Goal: Task Accomplishment & Management: Use online tool/utility

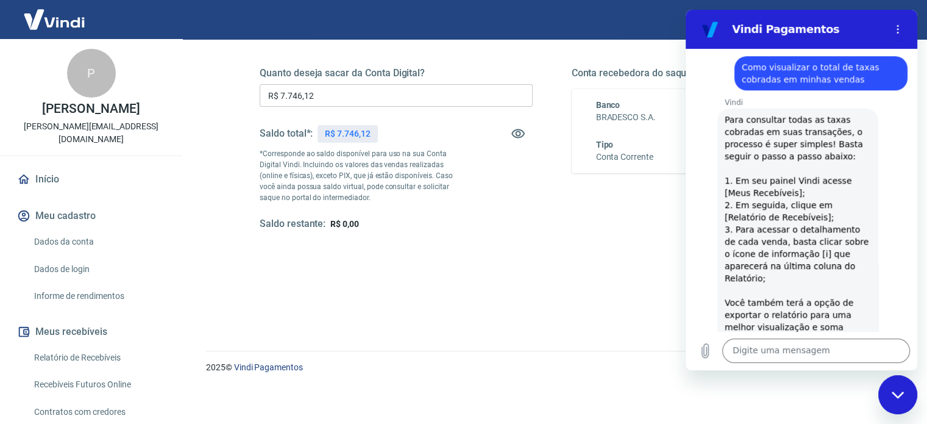
scroll to position [882, 0]
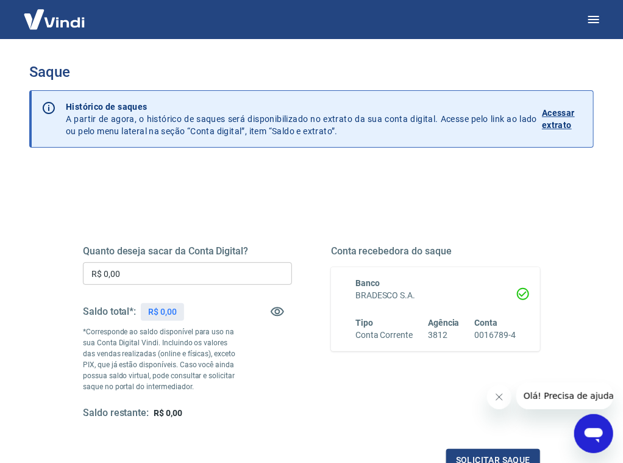
click at [210, 270] on input "R$ 0,00" at bounding box center [187, 273] width 209 height 23
